Goal: Information Seeking & Learning: Learn about a topic

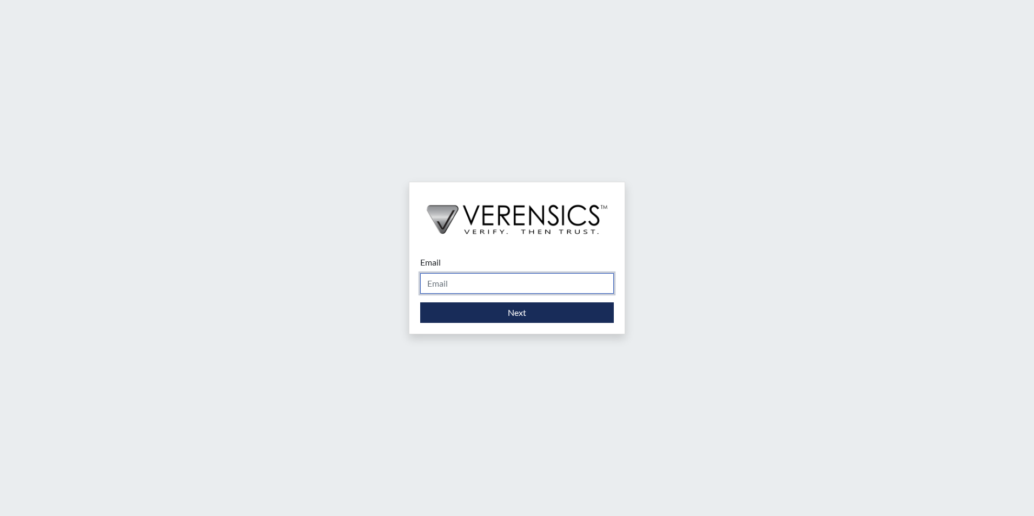
click at [440, 291] on input "Email" at bounding box center [517, 283] width 194 height 21
type input "[PERSON_NAME][EMAIL_ADDRESS][PERSON_NAME][DOMAIN_NAME]"
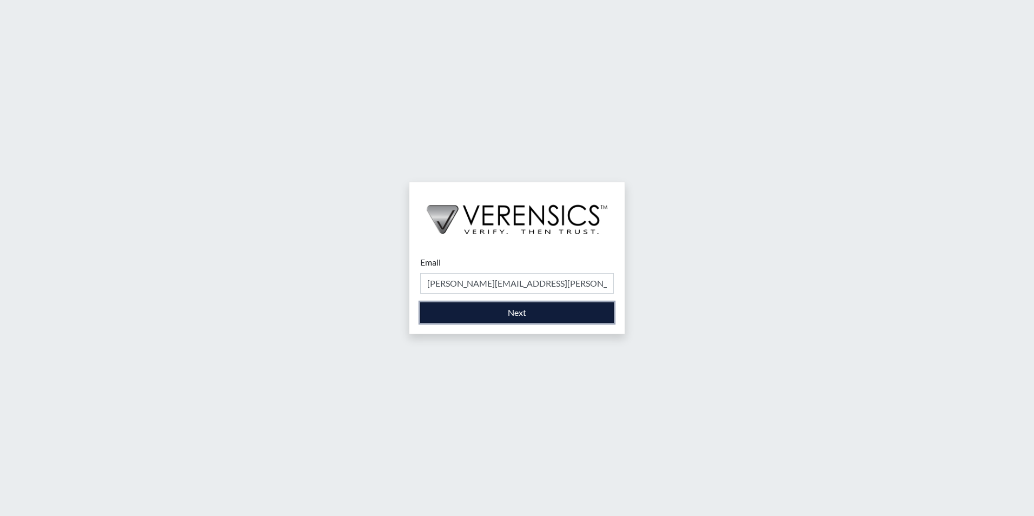
click at [459, 316] on button "Next" at bounding box center [517, 312] width 194 height 21
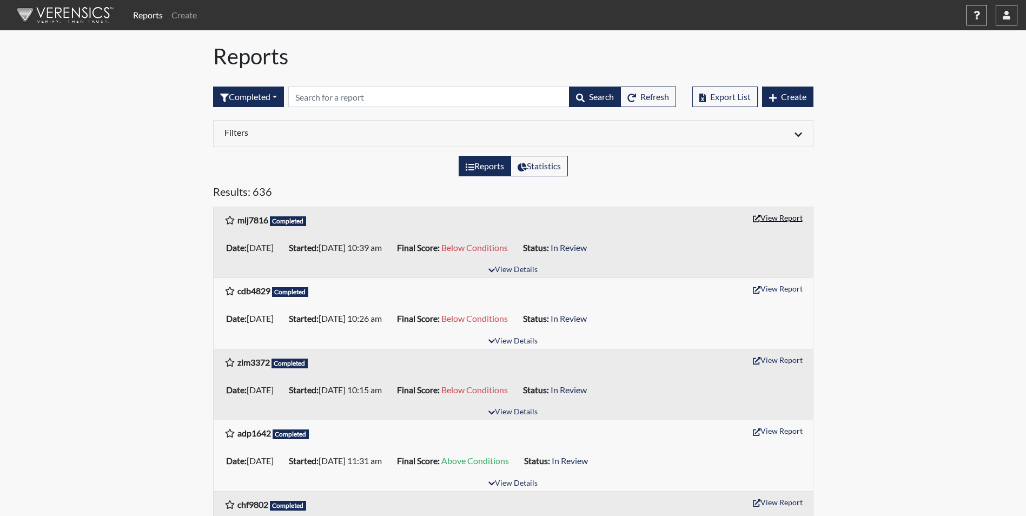
click at [787, 219] on button "View Report" at bounding box center [778, 217] width 60 height 17
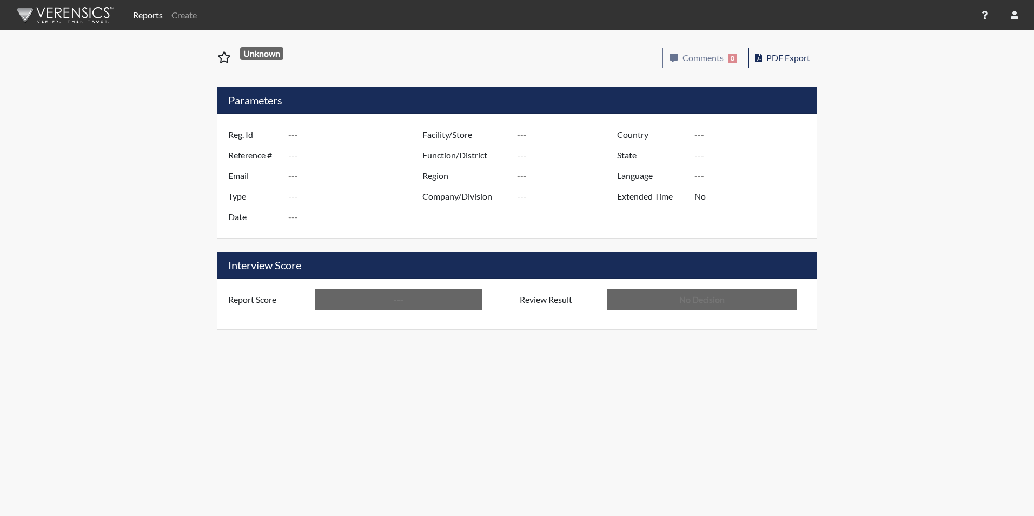
type input "mlj7816"
type input "51306"
type input "---"
type input "Corrections Pre-Employment"
type input "[DATE]"
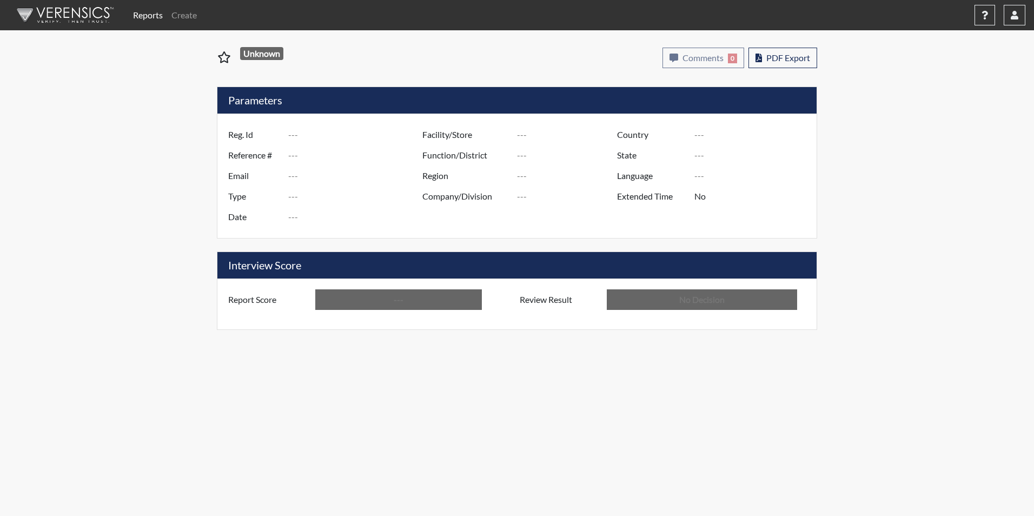
type input "[PERSON_NAME]"
type input "[GEOGRAPHIC_DATA]"
type input "[US_STATE]"
type input "English"
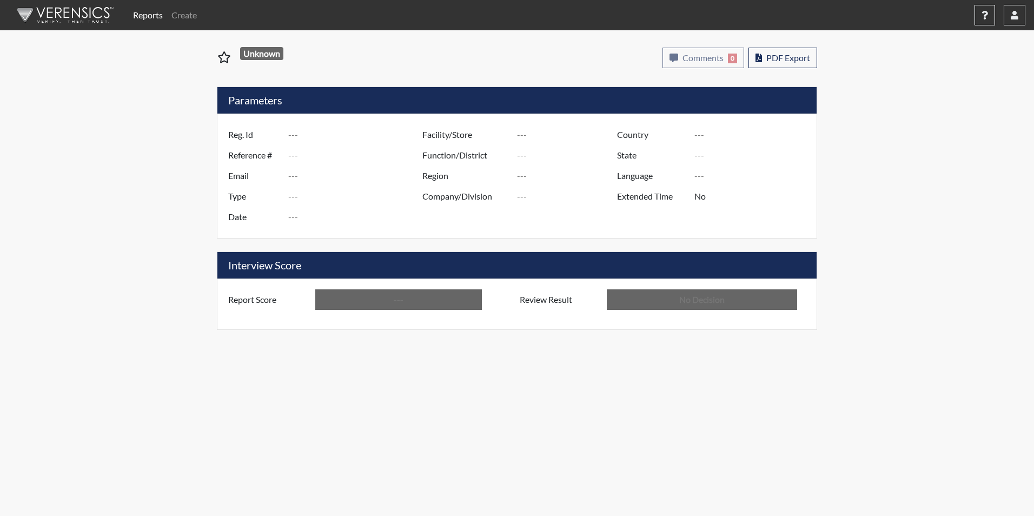
type input "Below Conditions"
type input "In Review"
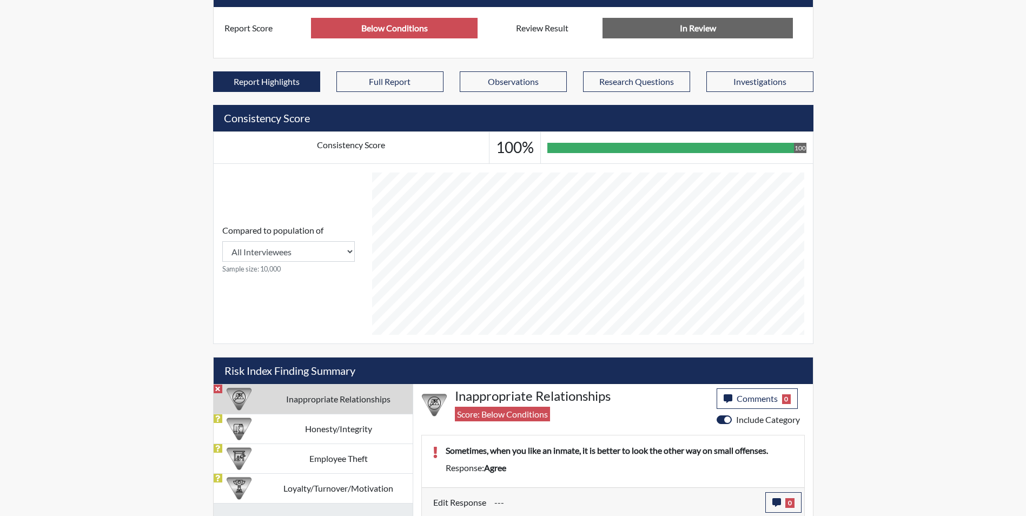
scroll to position [300, 0]
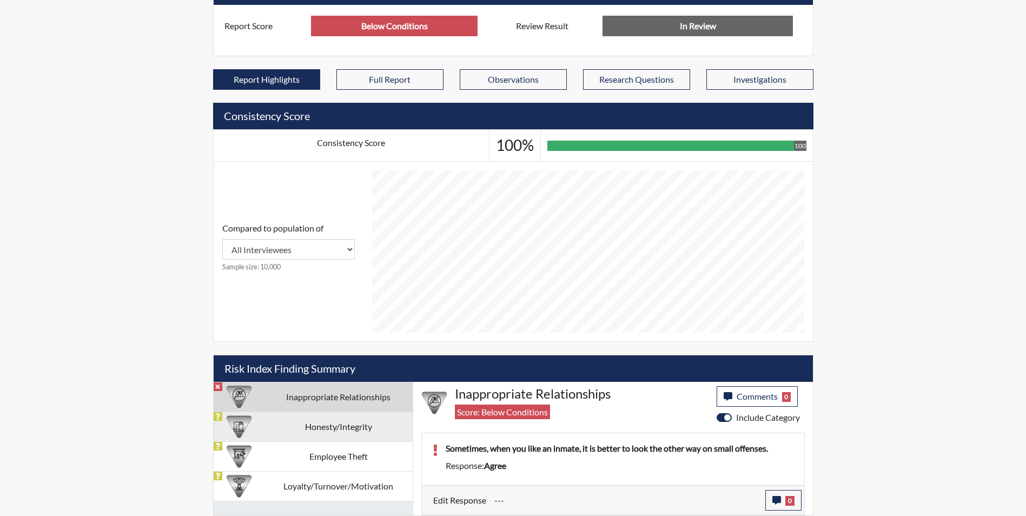
click at [372, 423] on td "Honesty/Integrity" at bounding box center [339, 427] width 148 height 30
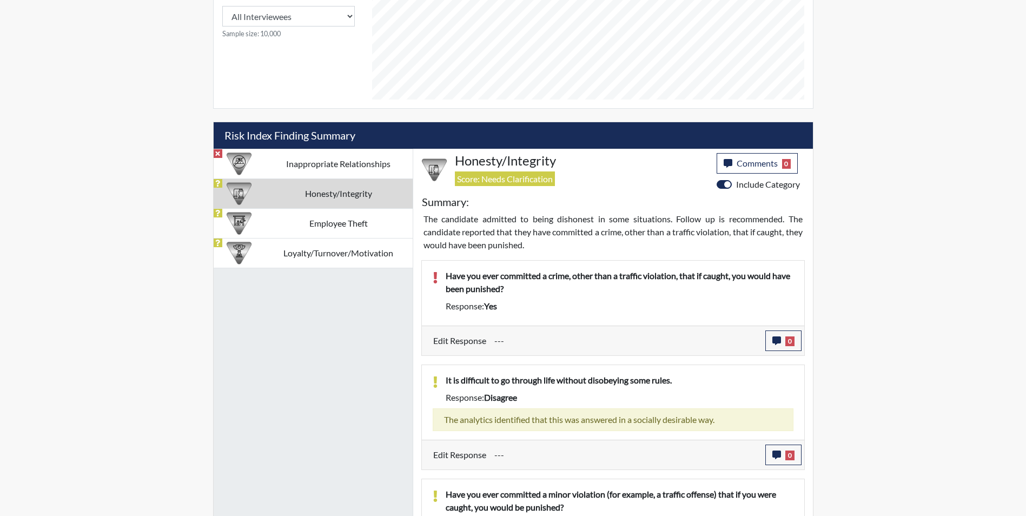
scroll to position [516, 0]
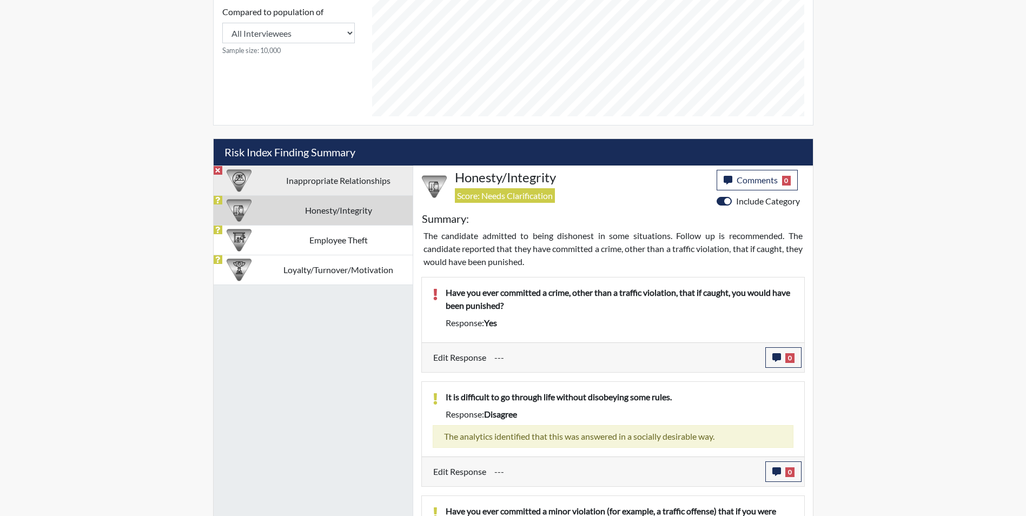
click at [266, 185] on td "Inappropriate Relationships" at bounding box center [339, 181] width 148 height 30
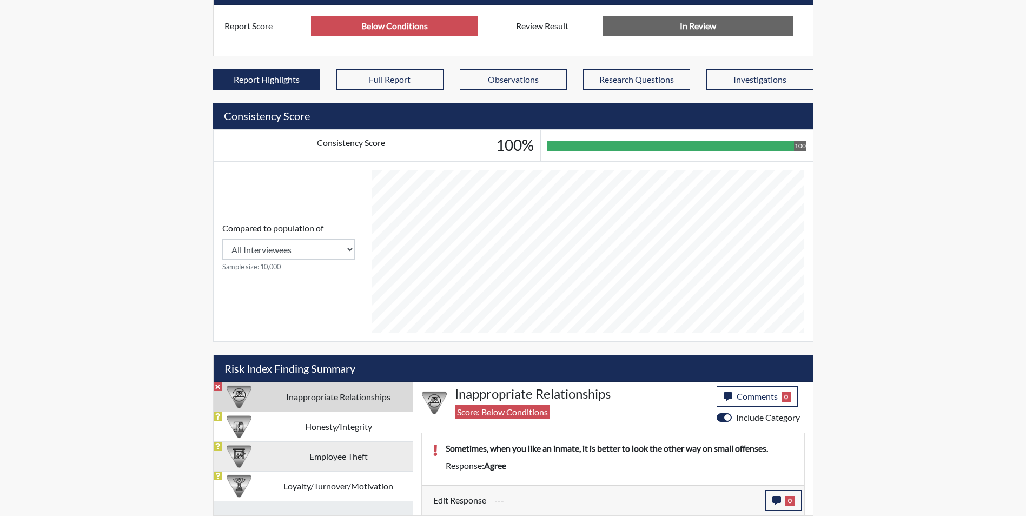
click at [335, 450] on td "Employee Theft" at bounding box center [339, 456] width 148 height 30
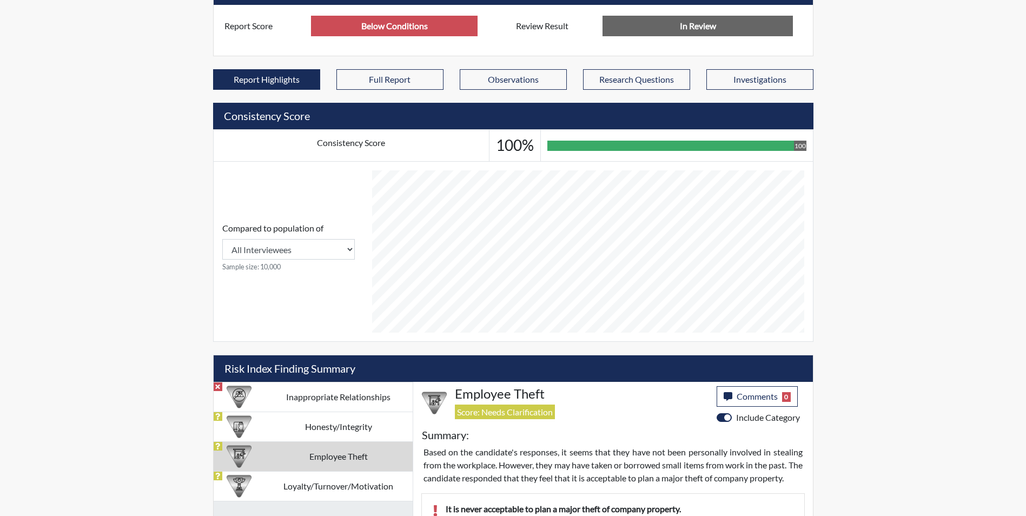
scroll to position [516, 0]
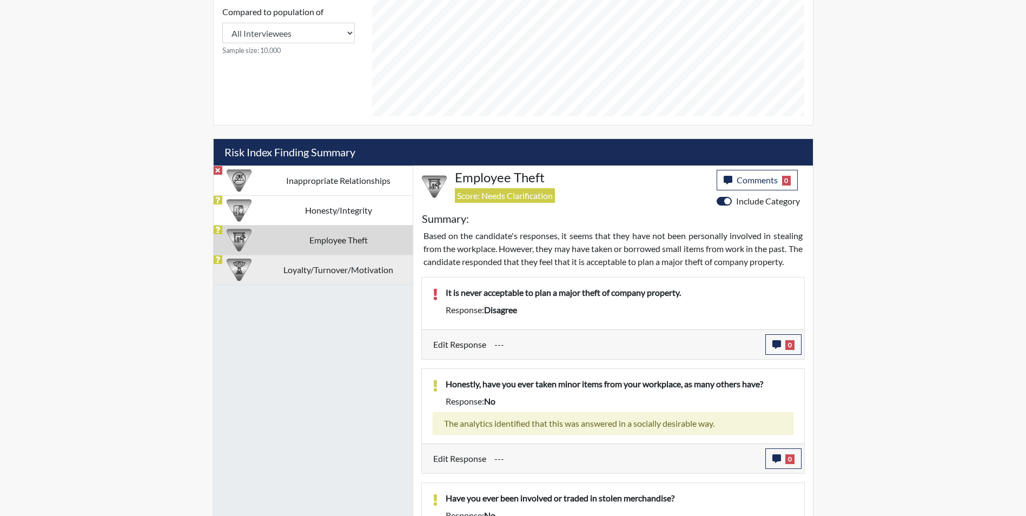
click at [381, 276] on td "Loyalty/Turnover/Motivation" at bounding box center [339, 270] width 148 height 30
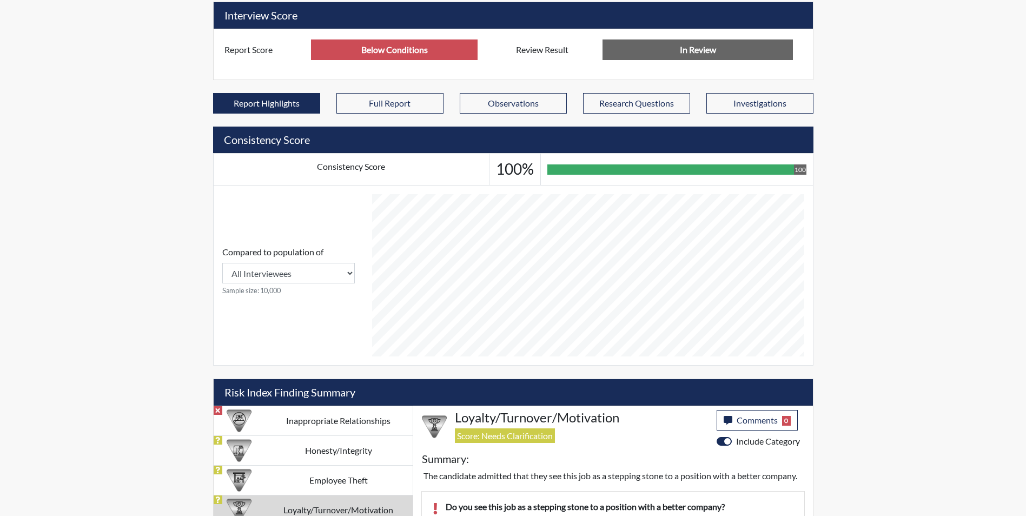
scroll to position [275, 0]
